Goal: Information Seeking & Learning: Learn about a topic

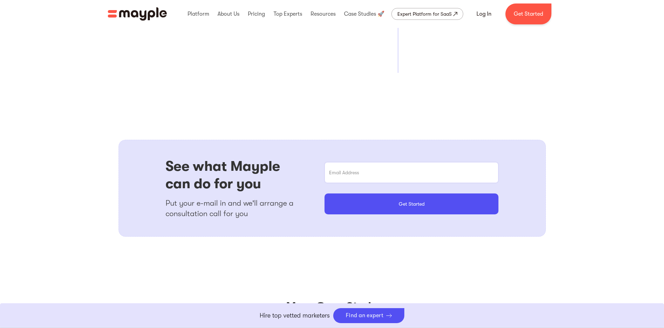
scroll to position [669, 0]
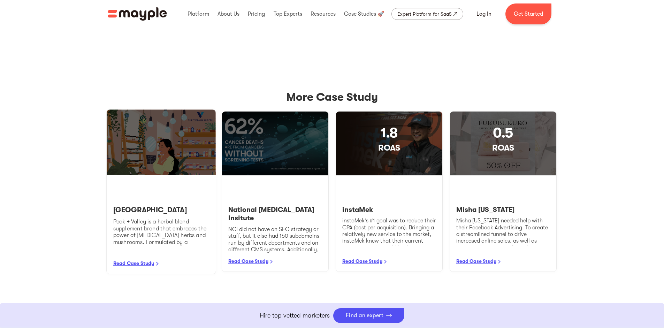
click at [176, 152] on div at bounding box center [161, 142] width 109 height 66
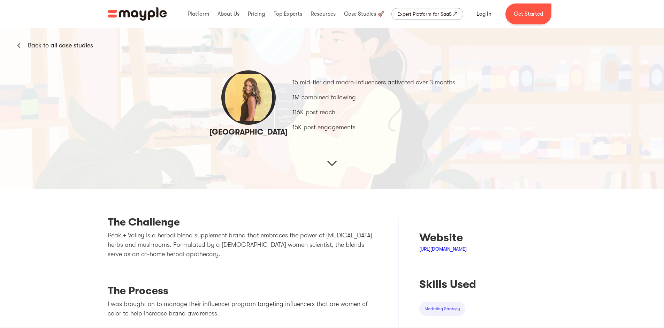
scroll to position [167, 0]
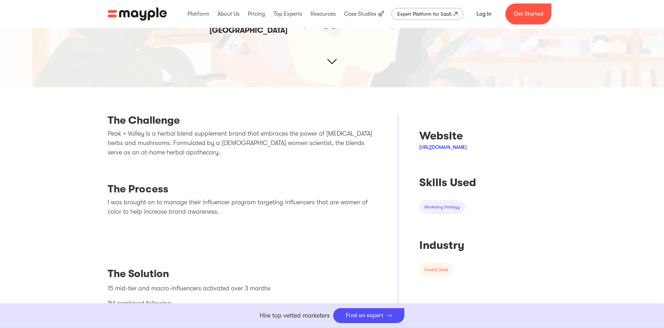
scroll to position [125, 0]
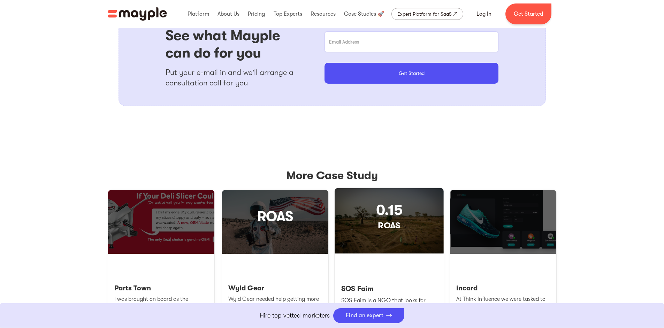
scroll to position [711, 0]
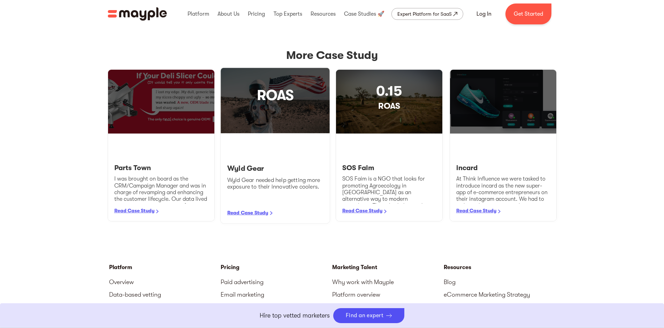
click at [260, 110] on div "ROAS" at bounding box center [275, 101] width 109 height 66
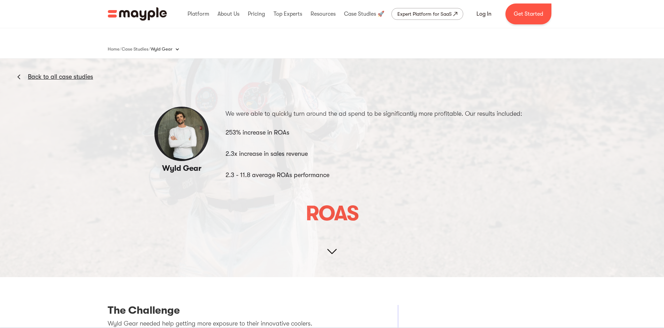
click at [553, 87] on img at bounding box center [332, 56] width 664 height 442
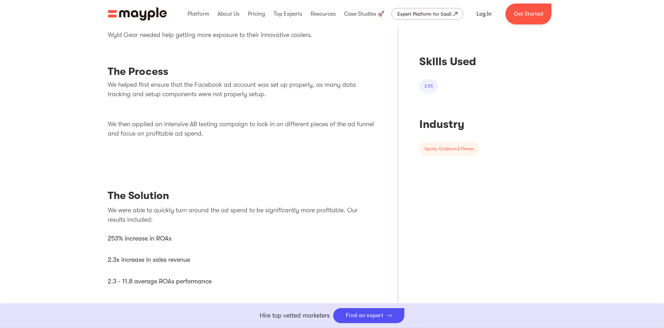
scroll to position [418, 0]
